Goal: Information Seeking & Learning: Learn about a topic

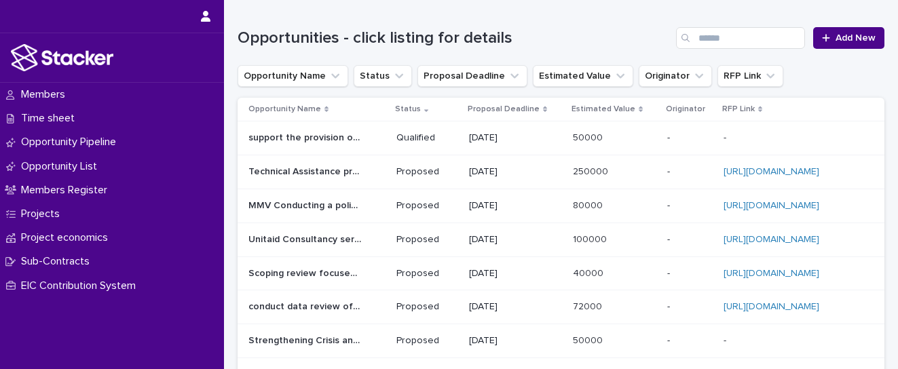
click at [328, 137] on p "support the provision of Evaluations of Direct Facility Funding." at bounding box center [306, 137] width 116 height 14
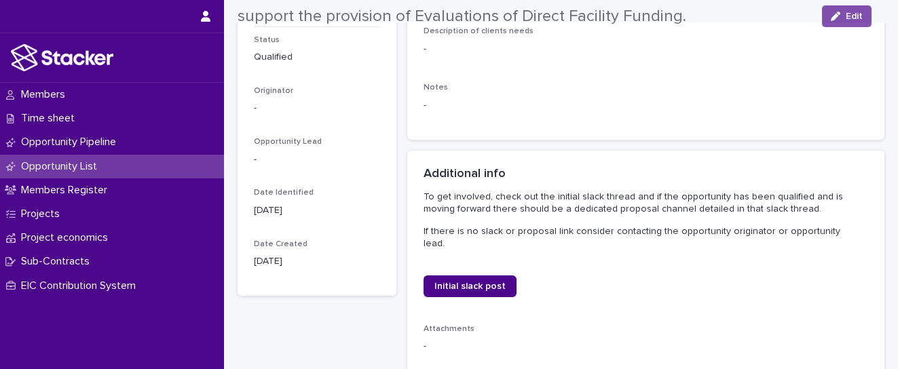
scroll to position [170, 0]
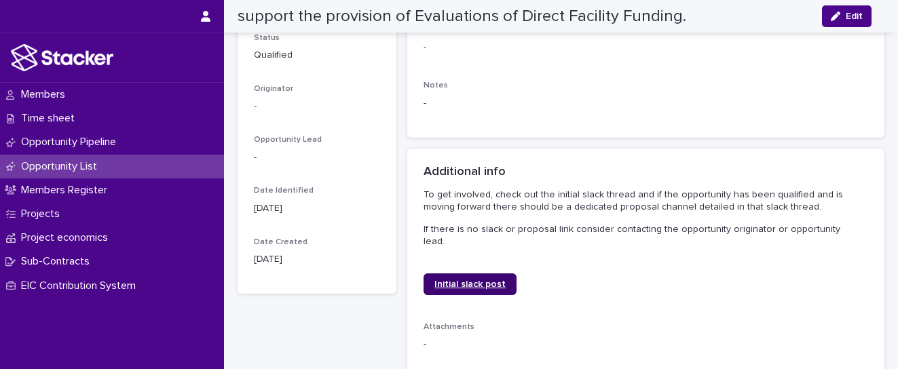
click at [489, 279] on span "Initial slack post" at bounding box center [469, 283] width 71 height 9
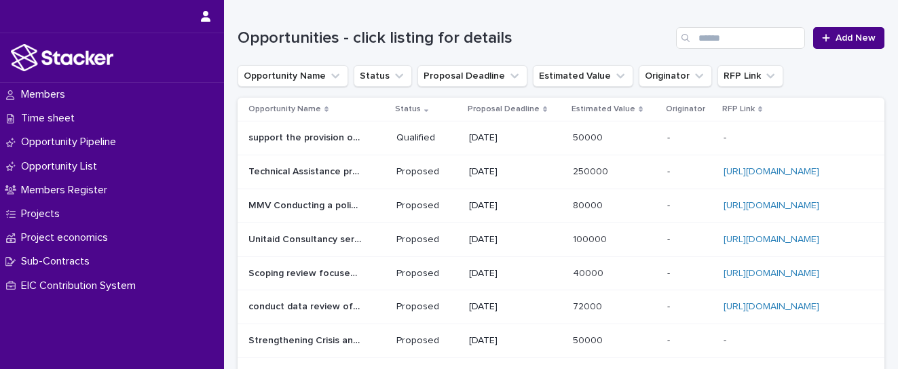
click at [523, 108] on p "Proposal Deadline" at bounding box center [503, 109] width 72 height 15
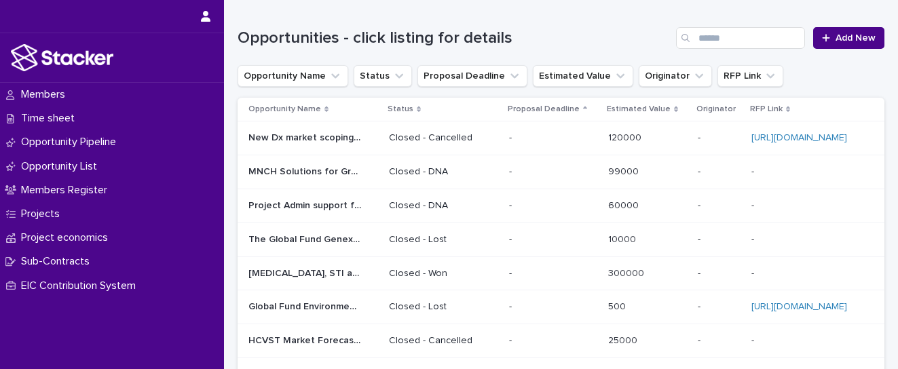
click at [523, 108] on p "Proposal Deadline" at bounding box center [543, 109] width 72 height 15
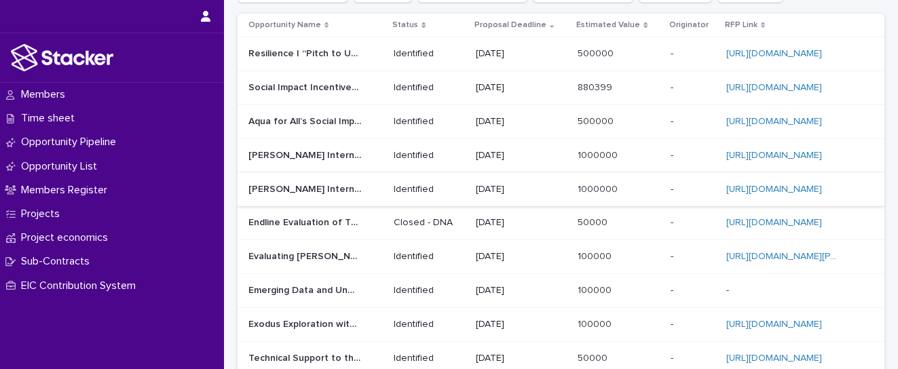
scroll to position [85, 0]
click at [327, 84] on p "Social Impact Incentives (SIINC) for Water, Sanitation and Hygiene (WASH) Enter…" at bounding box center [306, 86] width 116 height 14
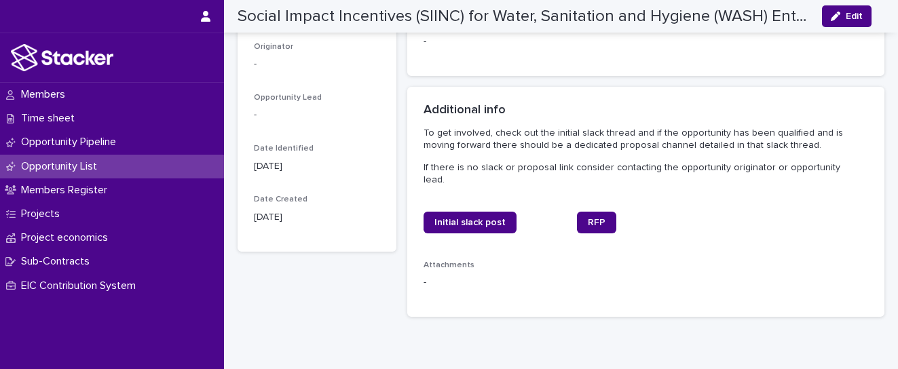
scroll to position [254, 0]
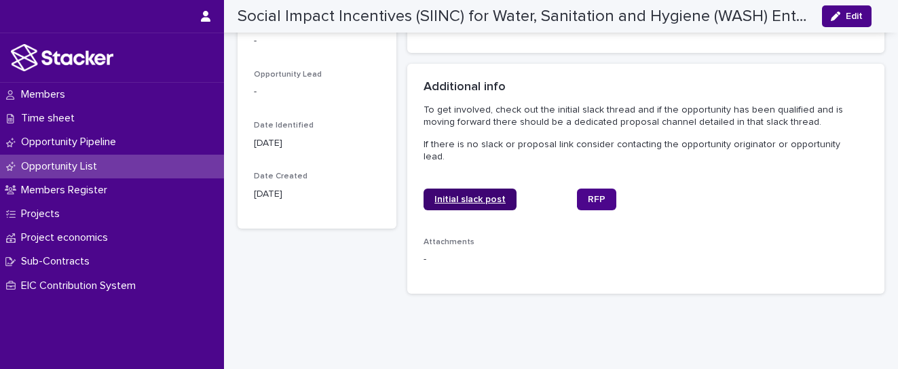
click at [447, 195] on link "Initial slack post" at bounding box center [469, 200] width 93 height 22
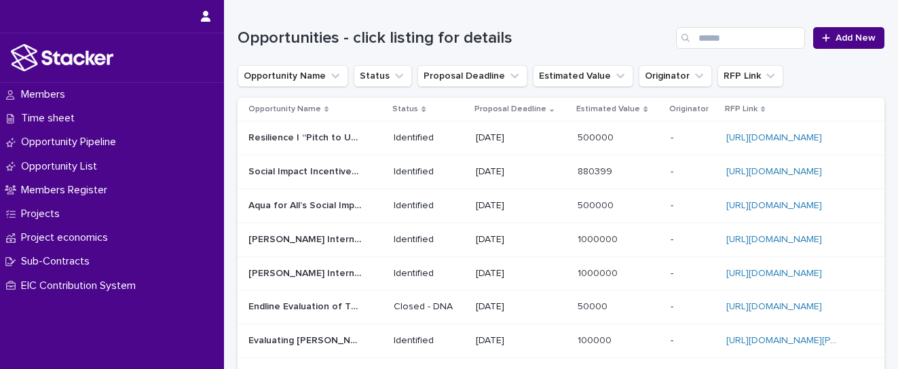
click at [328, 205] on p "Aqua for All’s Social Impact Incentives Program." at bounding box center [306, 204] width 116 height 14
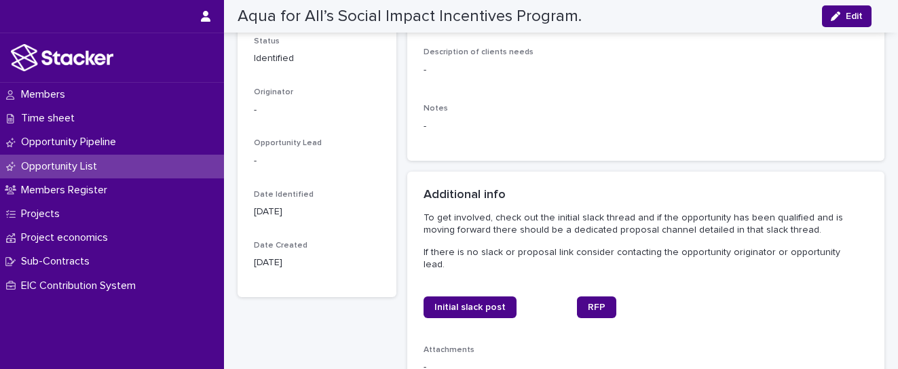
scroll to position [170, 0]
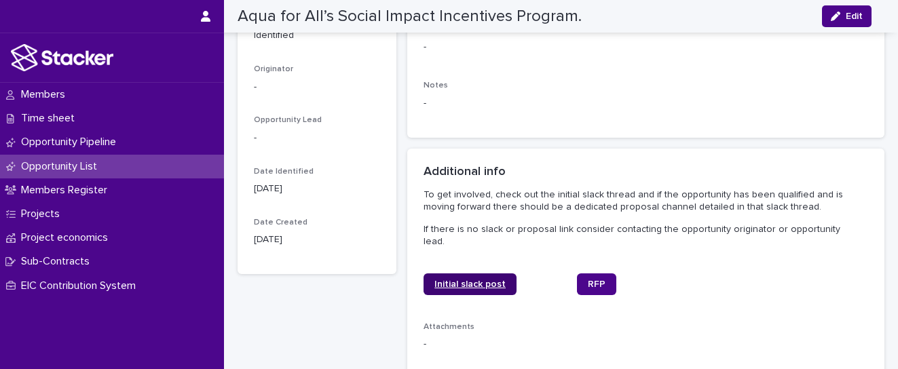
click at [459, 279] on link "Initial slack post" at bounding box center [469, 284] width 93 height 22
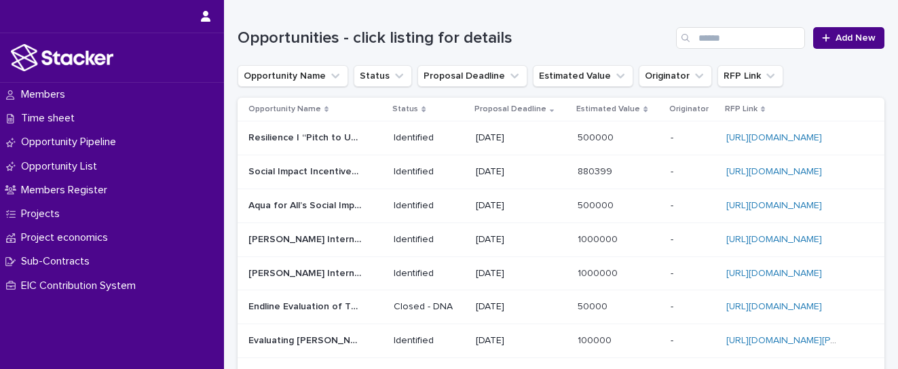
click at [306, 237] on p "[PERSON_NAME] International Prize for Human Development" at bounding box center [306, 238] width 116 height 14
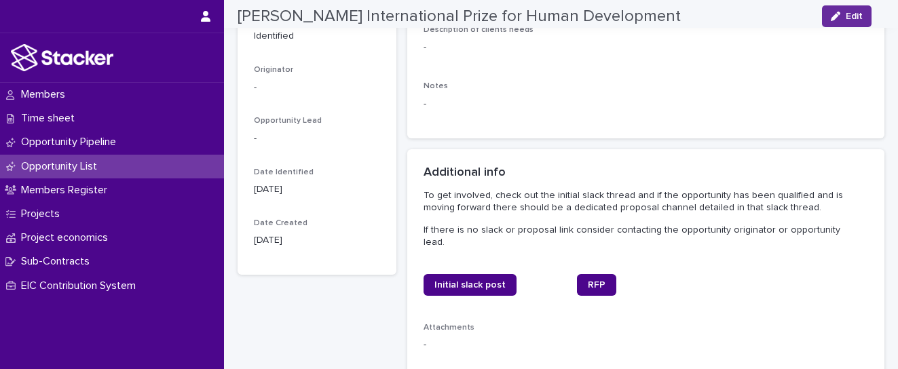
scroll to position [170, 0]
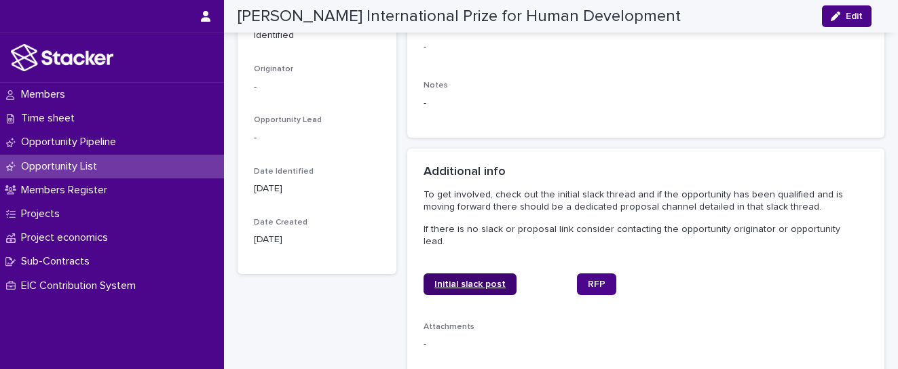
click at [471, 273] on link "Initial slack post" at bounding box center [469, 284] width 93 height 22
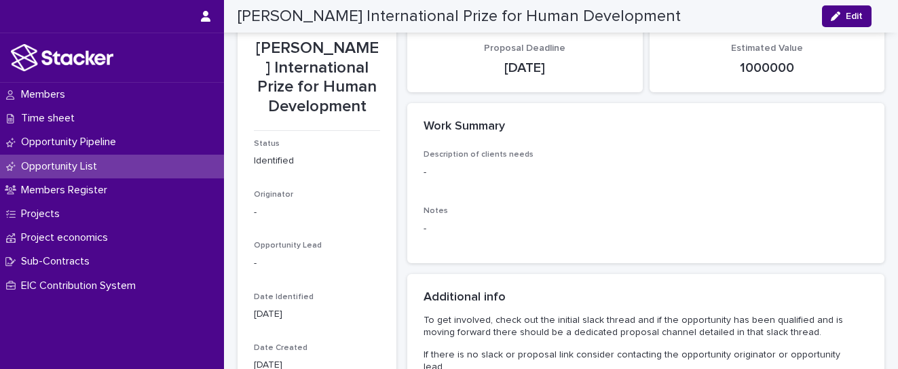
scroll to position [0, 0]
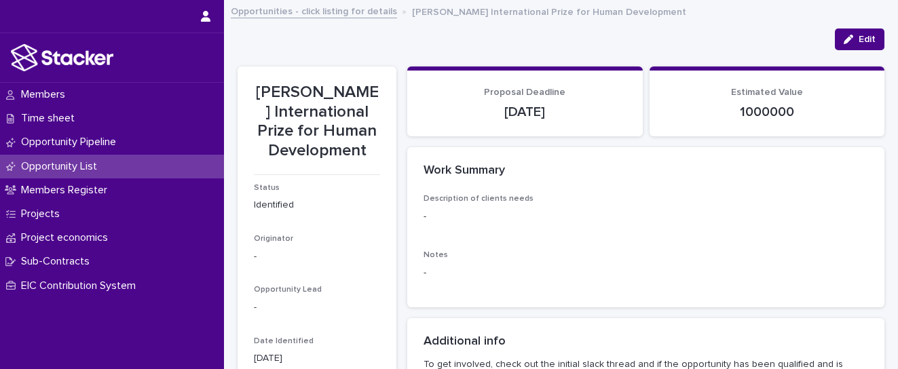
click at [76, 162] on p "Opportunity List" at bounding box center [62, 166] width 92 height 13
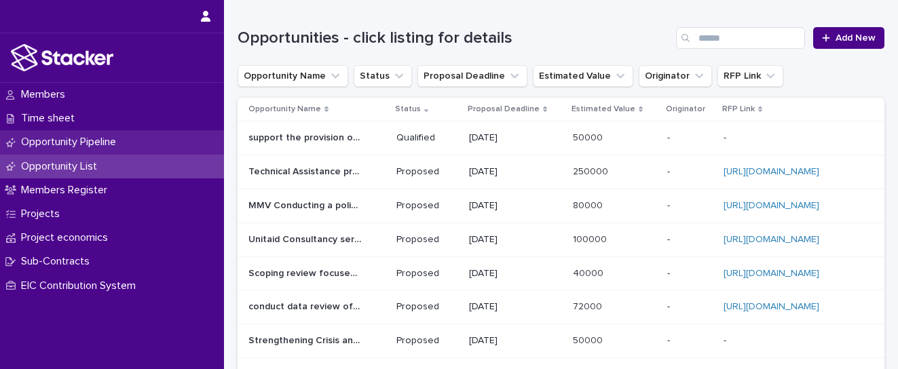
click at [88, 138] on p "Opportunity Pipeline" at bounding box center [71, 142] width 111 height 13
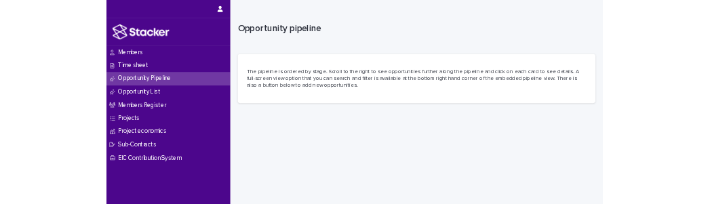
scroll to position [85, 0]
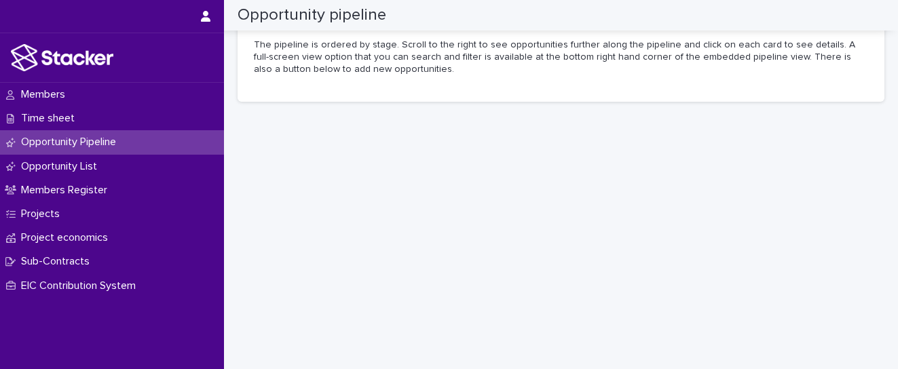
click at [634, 83] on section "The pipeline is ordered by stage. Scroll to the right to see opportunities furt…" at bounding box center [560, 57] width 647 height 89
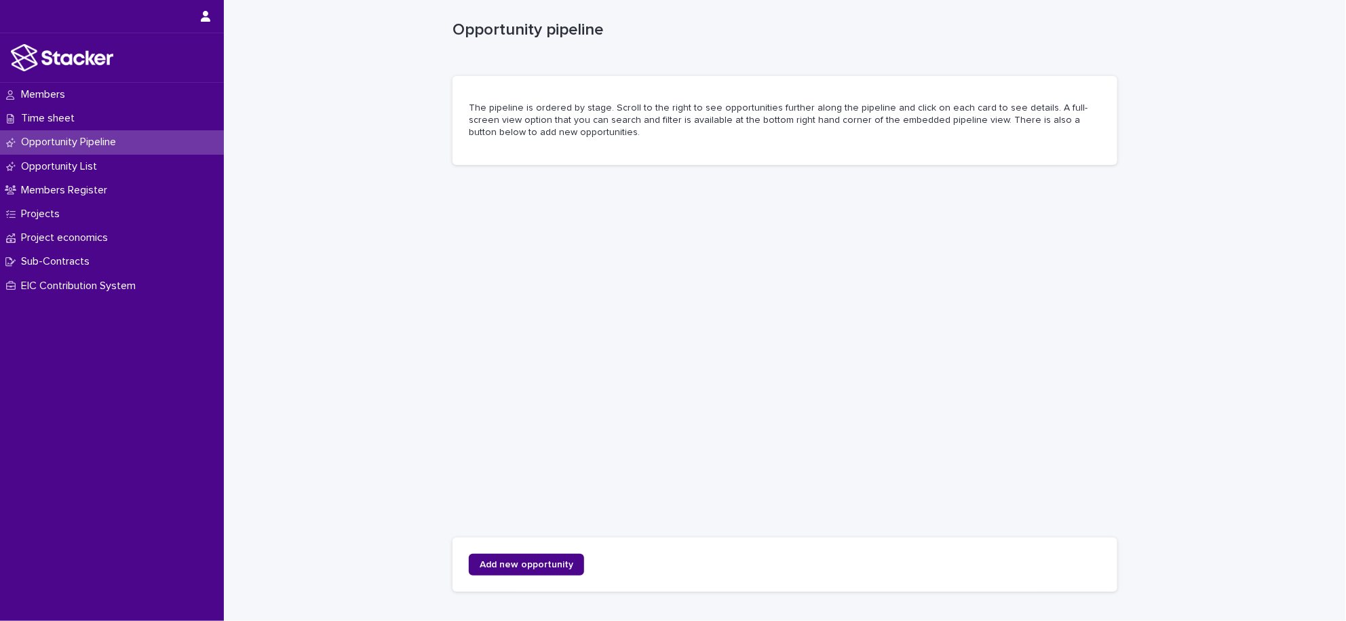
scroll to position [0, 0]
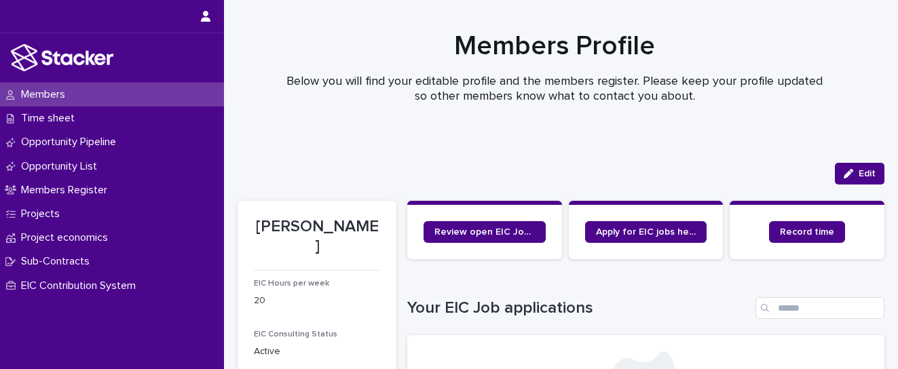
scroll to position [85, 0]
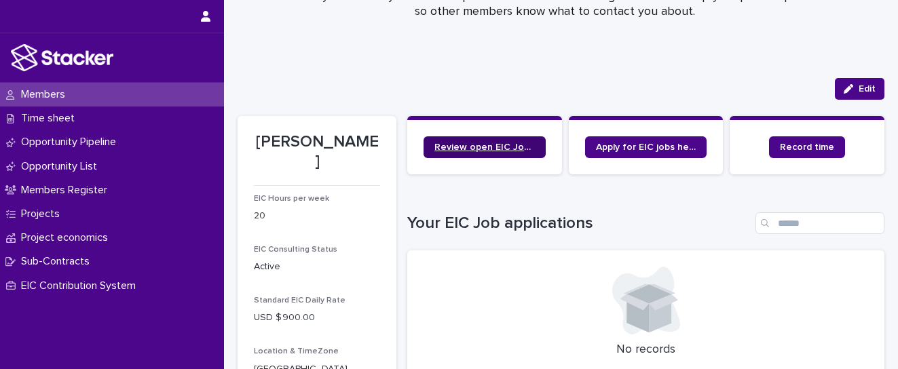
click at [514, 147] on span "Review open EIC Jobs here" at bounding box center [484, 146] width 100 height 9
